Goal: Task Accomplishment & Management: Manage account settings

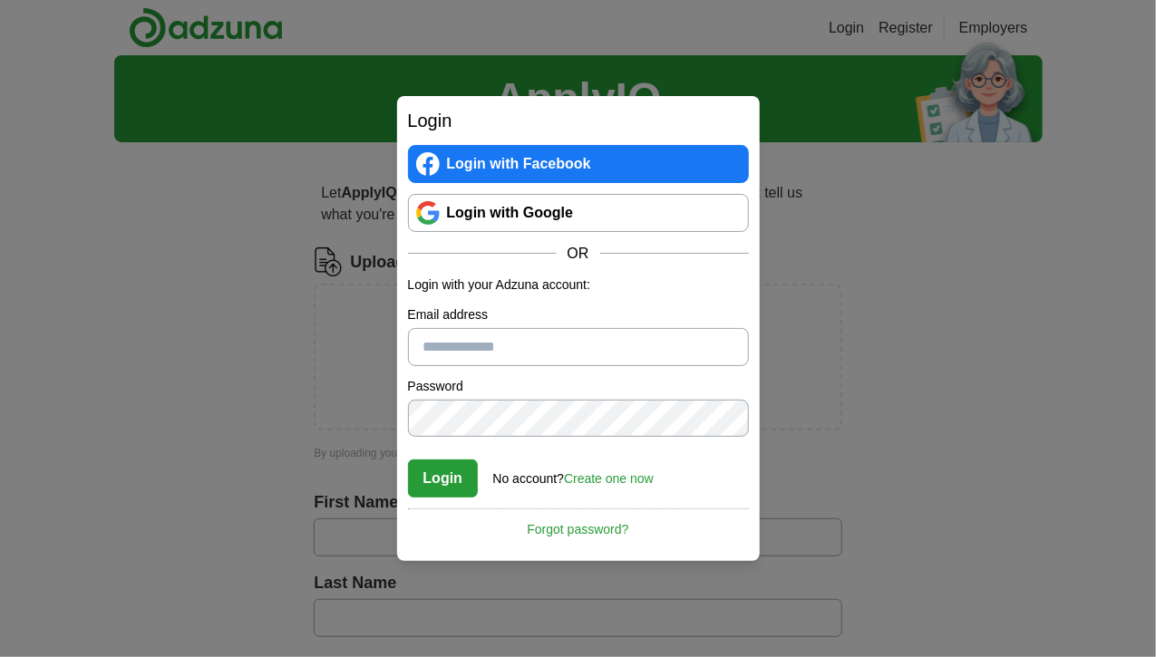
click at [545, 213] on link "Login with Google" at bounding box center [578, 213] width 341 height 38
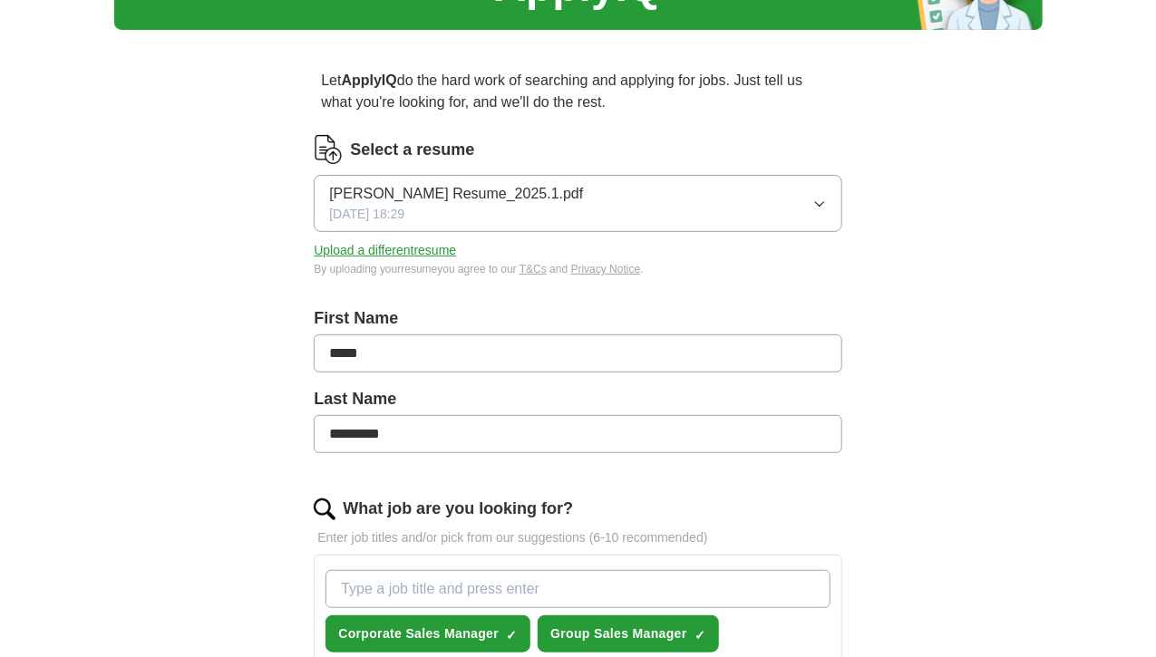
scroll to position [113, 0]
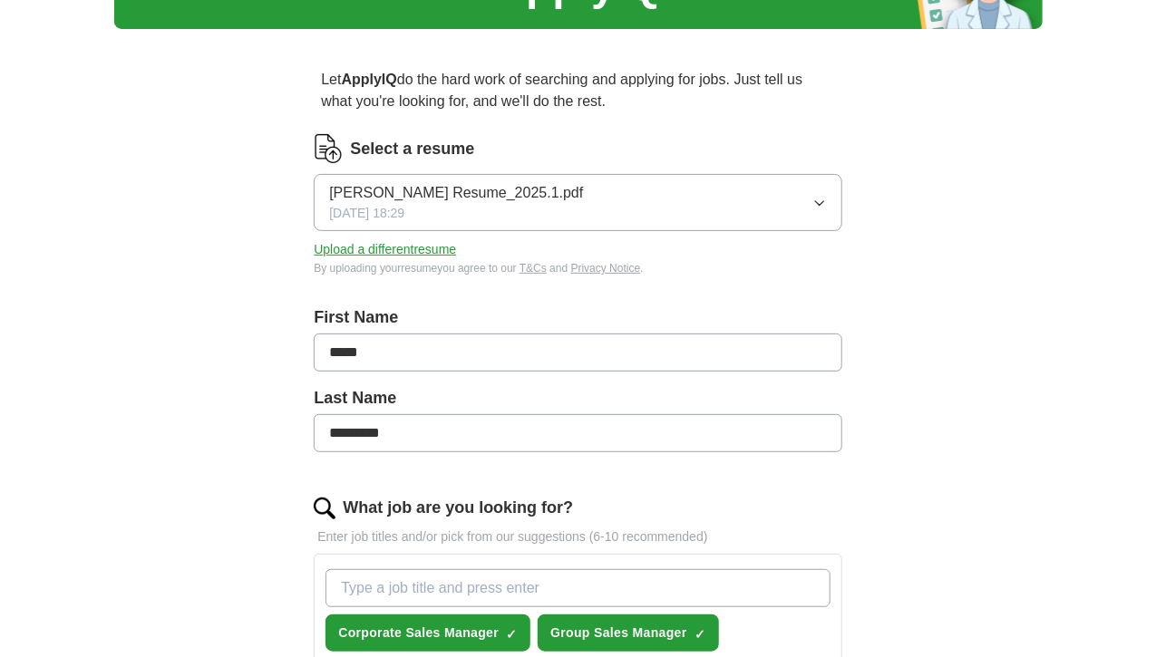
click at [812, 200] on icon "button" at bounding box center [819, 203] width 15 height 15
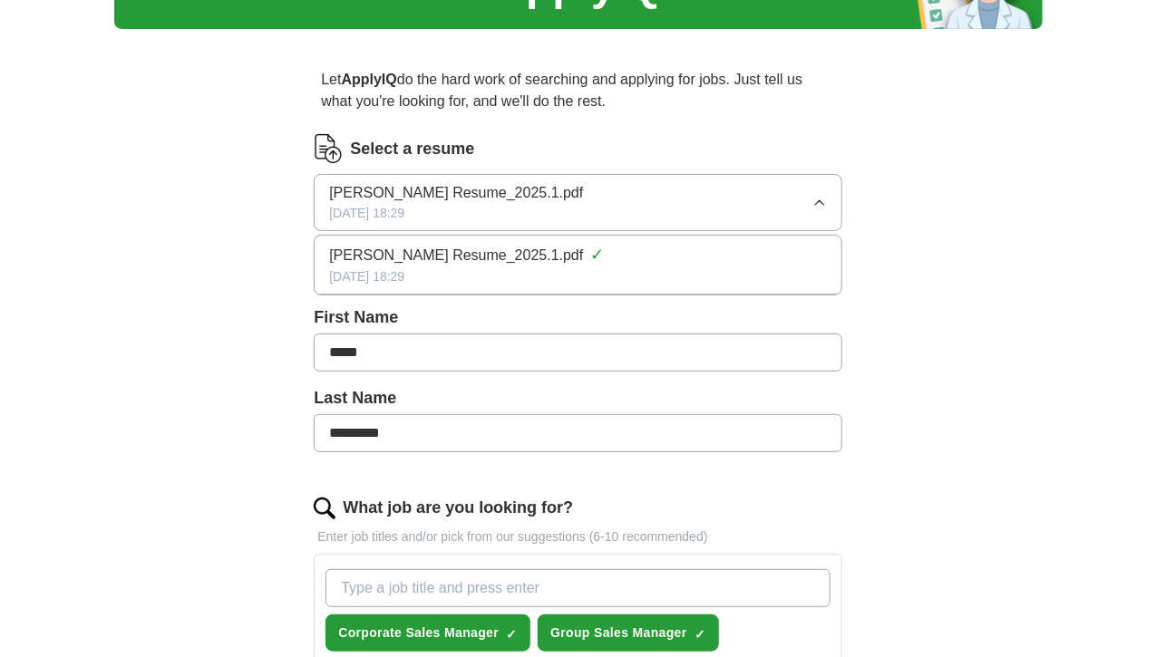
click at [717, 248] on div "James T. Robertson Resume_2025.1.pdf ✓" at bounding box center [577, 255] width 497 height 24
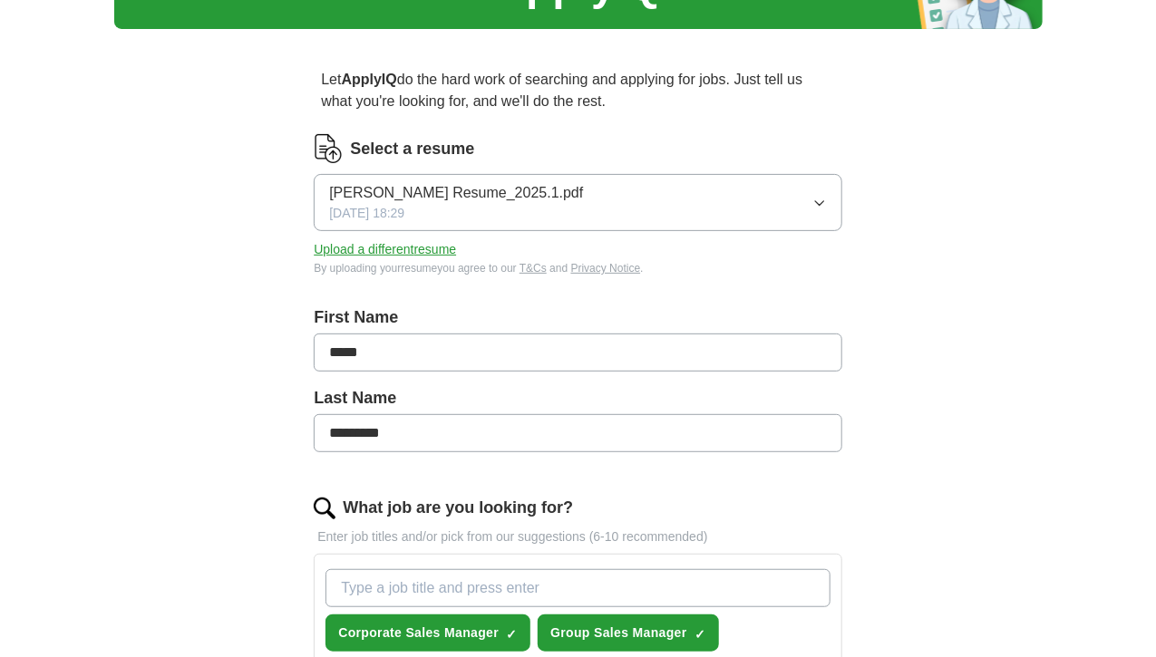
click at [474, 151] on label "Select a resume" at bounding box center [412, 149] width 124 height 24
click at [456, 247] on button "Upload a different resume" at bounding box center [385, 249] width 142 height 19
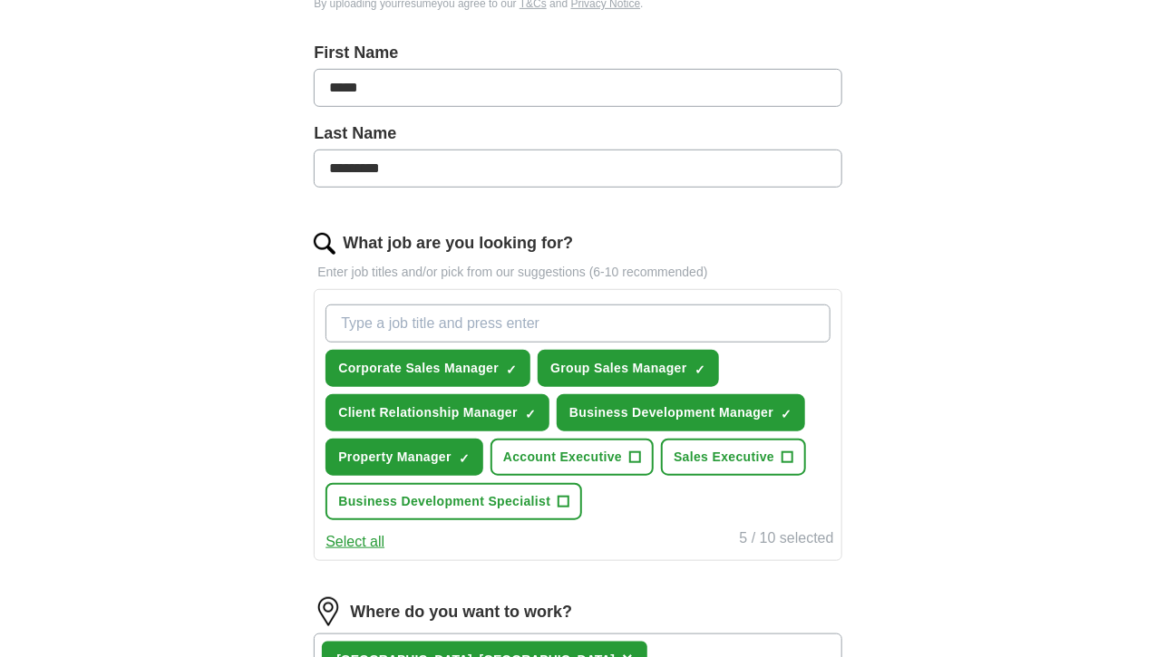
scroll to position [385, 0]
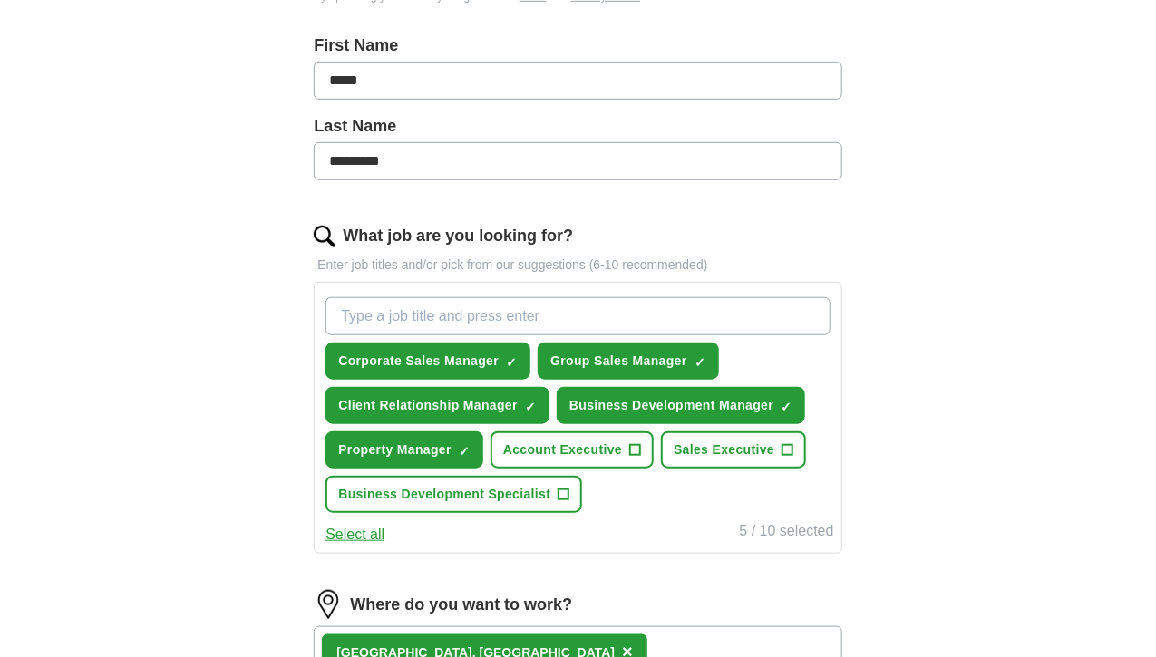
click at [447, 306] on input "What job are you looking for?" at bounding box center [578, 316] width 504 height 38
type input "hotel front desk"
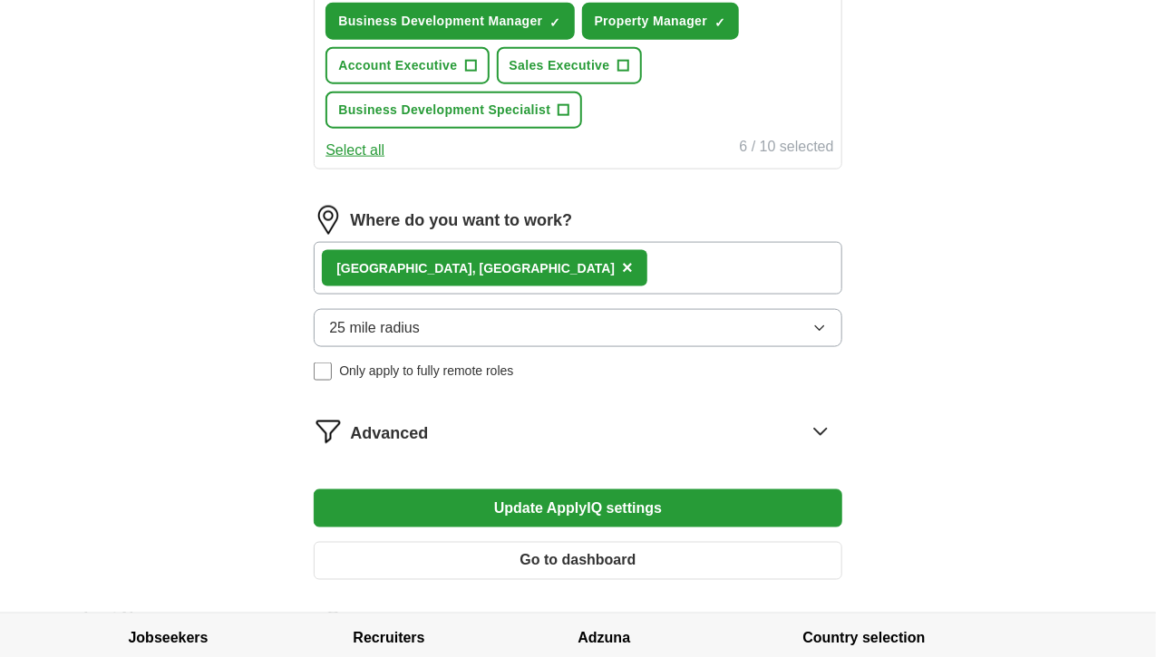
scroll to position [871, 0]
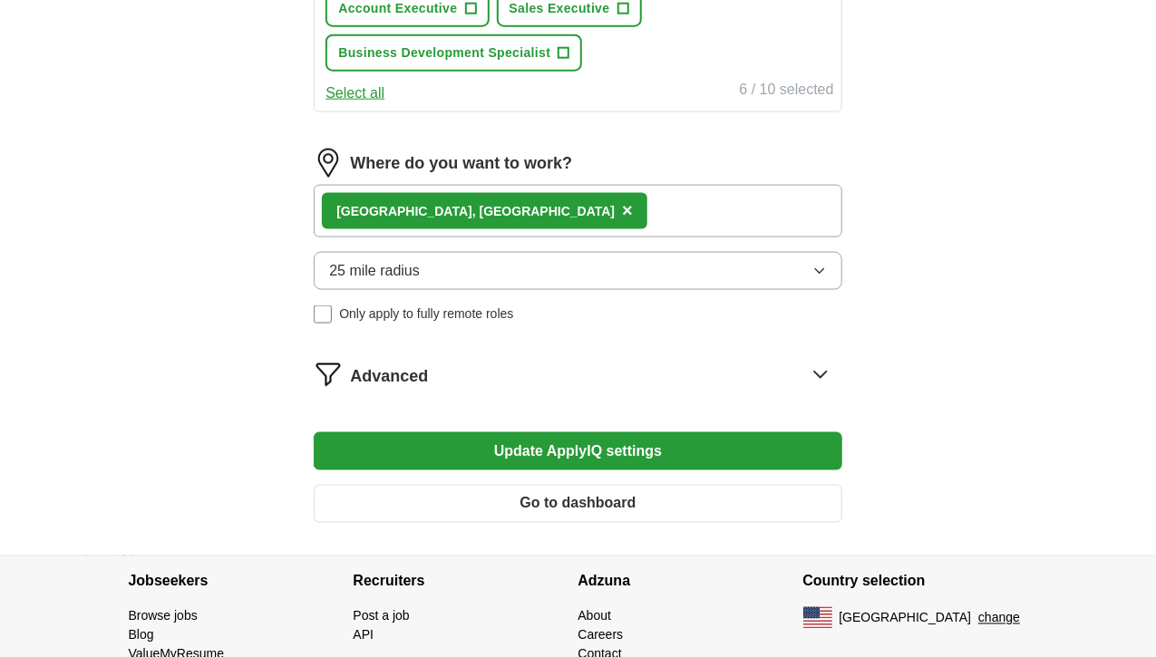
click at [586, 471] on button "Update ApplyIQ settings" at bounding box center [578, 452] width 528 height 38
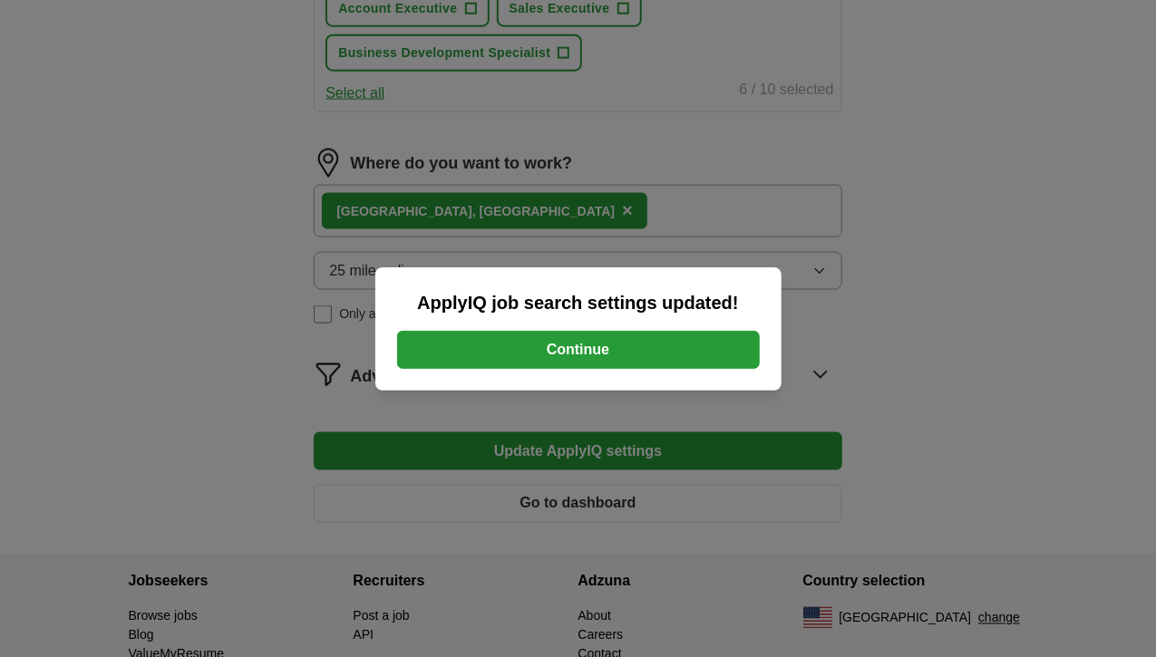
click at [581, 358] on button "Continue" at bounding box center [578, 350] width 363 height 38
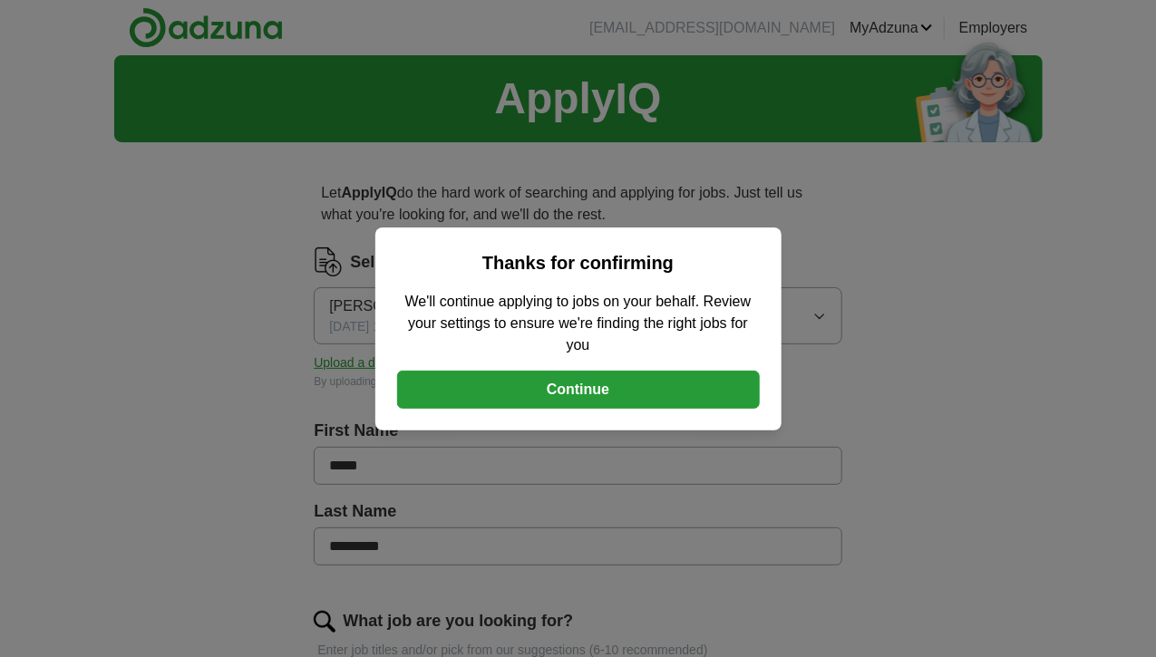
click at [579, 386] on button "Continue" at bounding box center [578, 390] width 363 height 38
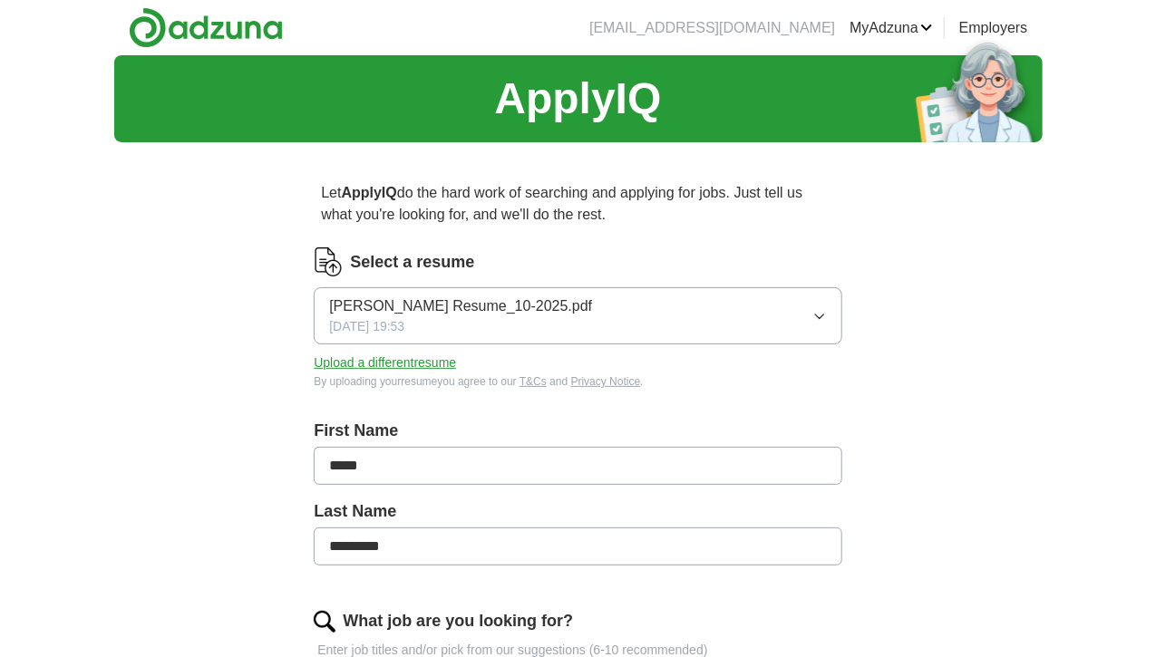
click at [0, 0] on link "Logout" at bounding box center [0, 0] width 0 height 0
